Goal: Use online tool/utility: Use online tool/utility

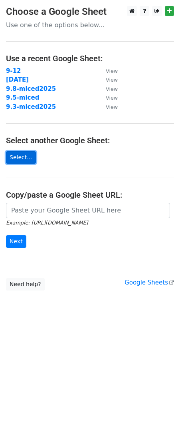
click at [22, 159] on link "Select..." at bounding box center [21, 157] width 30 height 12
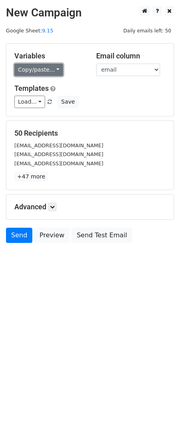
click at [50, 64] on link "Copy/paste..." at bounding box center [38, 70] width 49 height 12
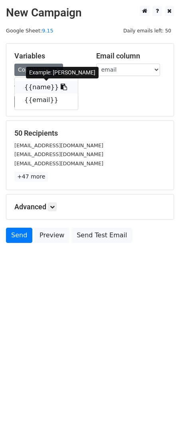
click at [51, 86] on link "{{name}}" at bounding box center [46, 87] width 63 height 13
